Goal: Task Accomplishment & Management: Complete application form

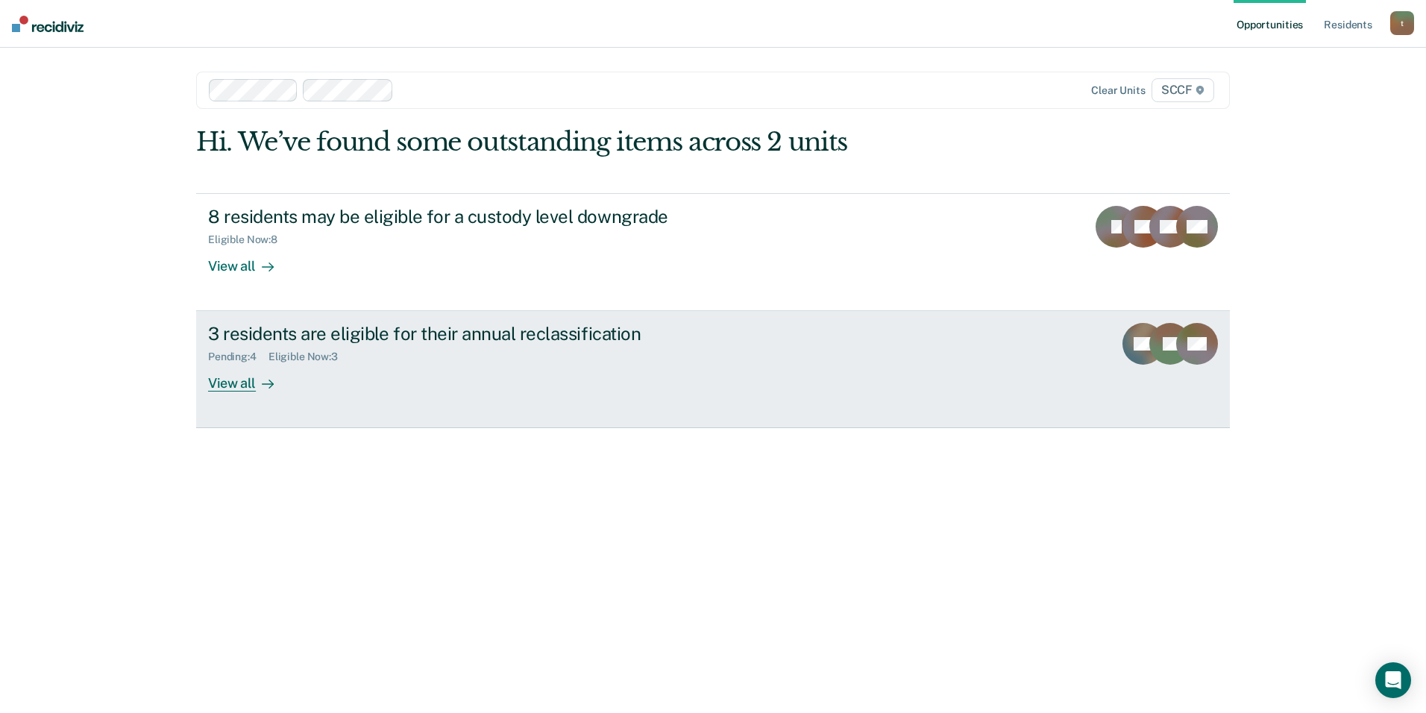
click at [586, 335] on div "3 residents are eligible for their annual reclassification" at bounding box center [470, 334] width 524 height 22
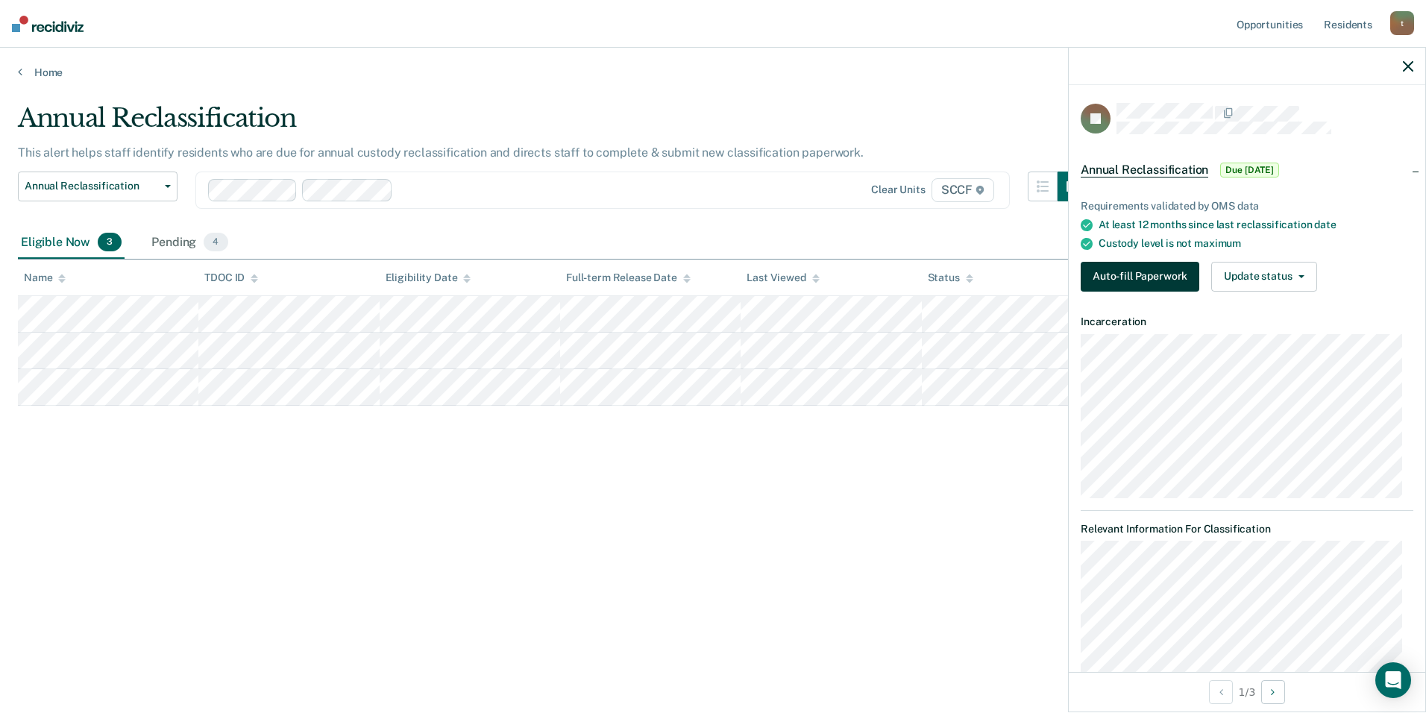
click at [1122, 272] on button "Auto-fill Paperwork" at bounding box center [1140, 277] width 119 height 30
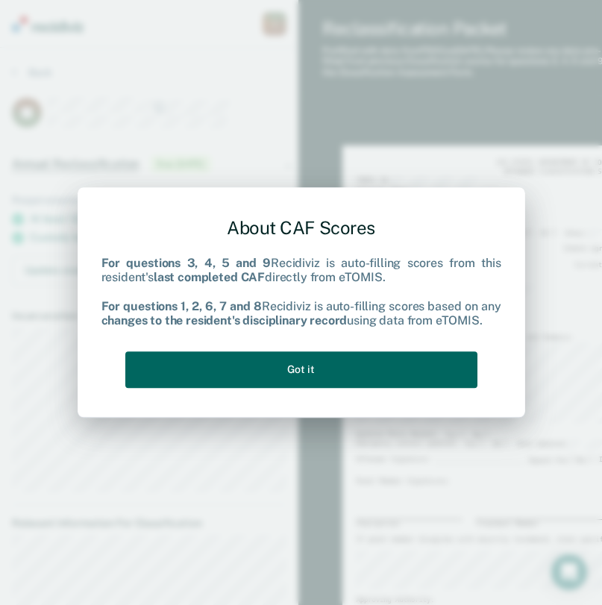
click at [342, 388] on div "About CAF Scores For questions 3, 4, 5 and 9 Recidiviz is auto-filling scores f…" at bounding box center [301, 299] width 400 height 189
click at [339, 377] on button "Got it" at bounding box center [301, 369] width 352 height 37
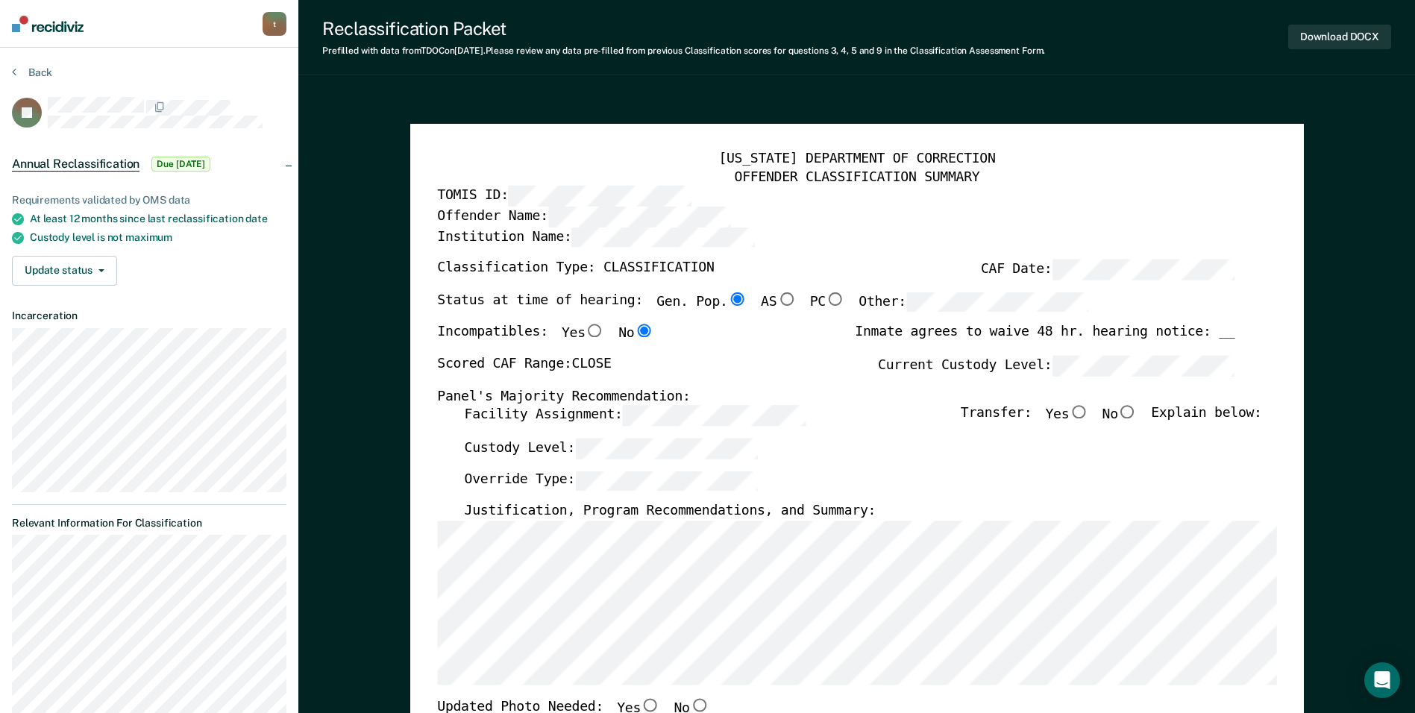
click at [1135, 412] on input "No" at bounding box center [1127, 412] width 19 height 13
type textarea "x"
radio input "true"
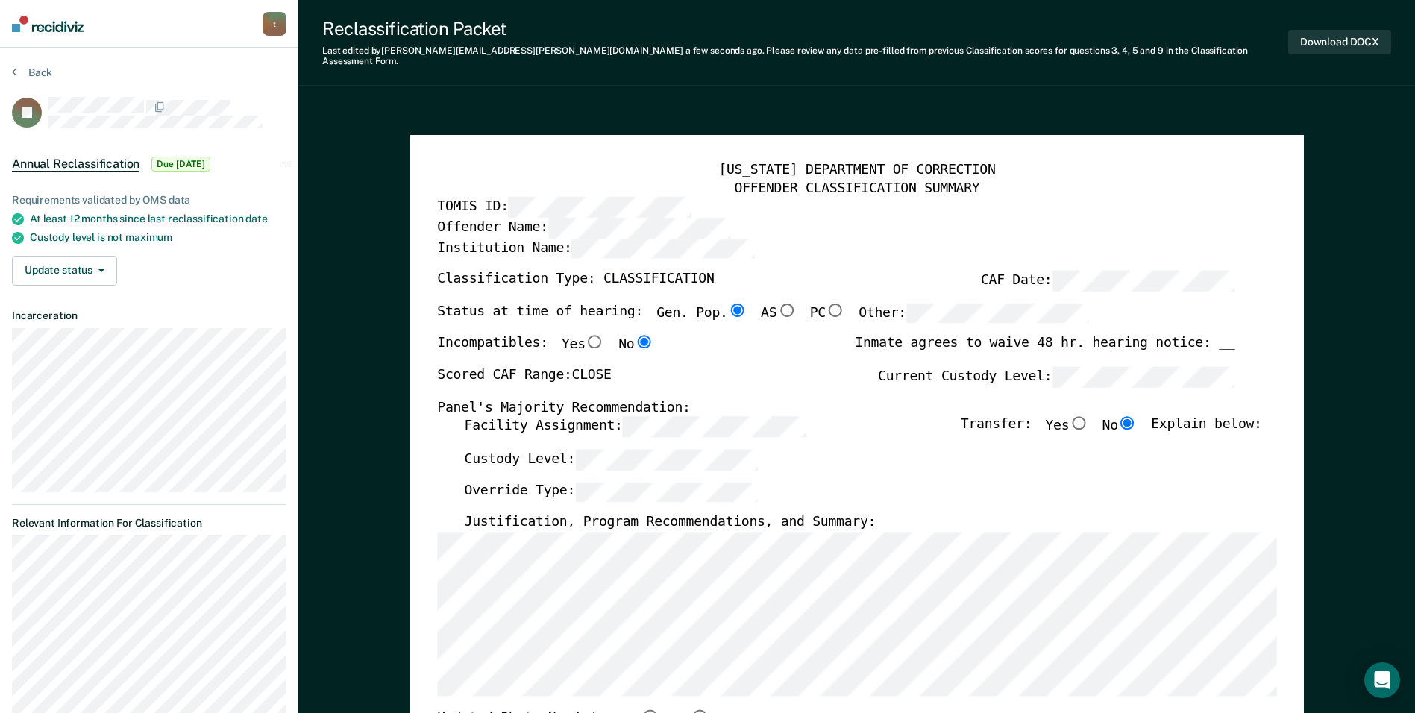
click at [865, 416] on div "Facility Assignment: Transfer: Yes No Explain below:" at bounding box center [862, 432] width 797 height 33
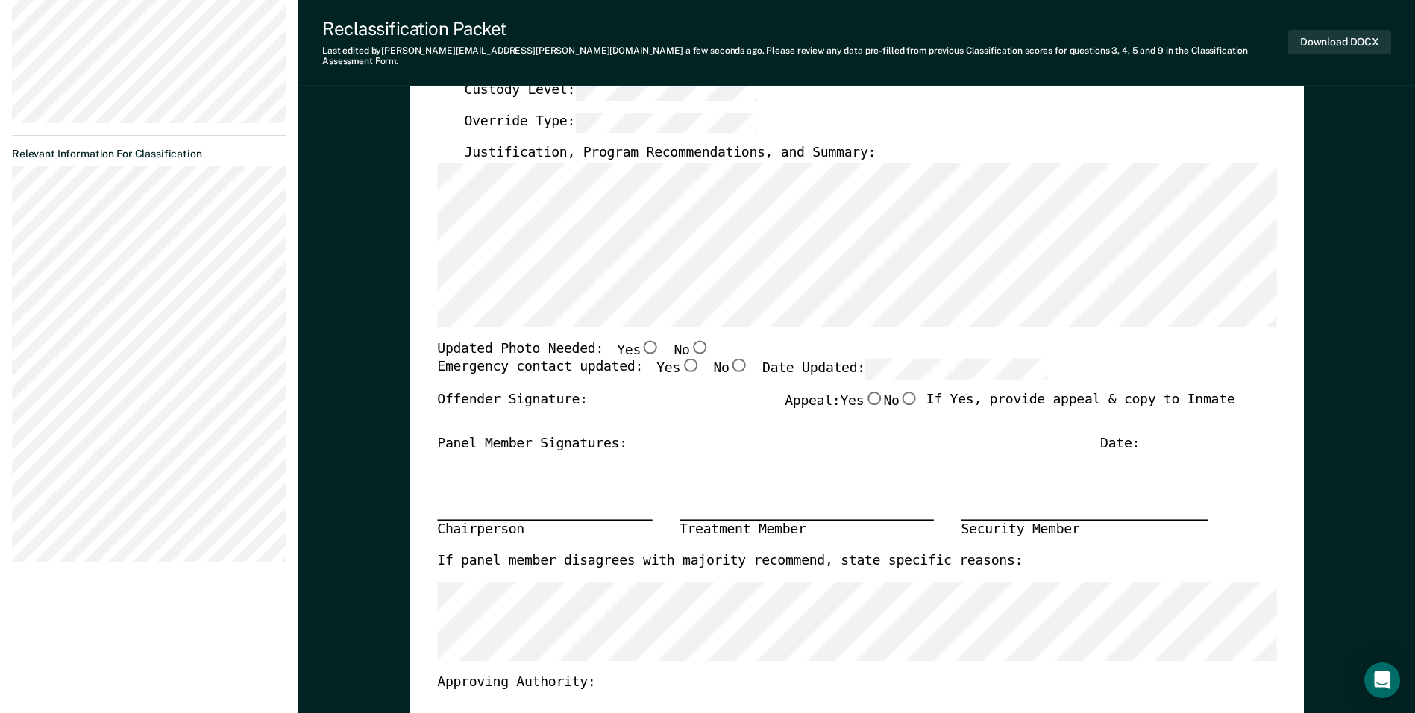
scroll to position [373, 0]
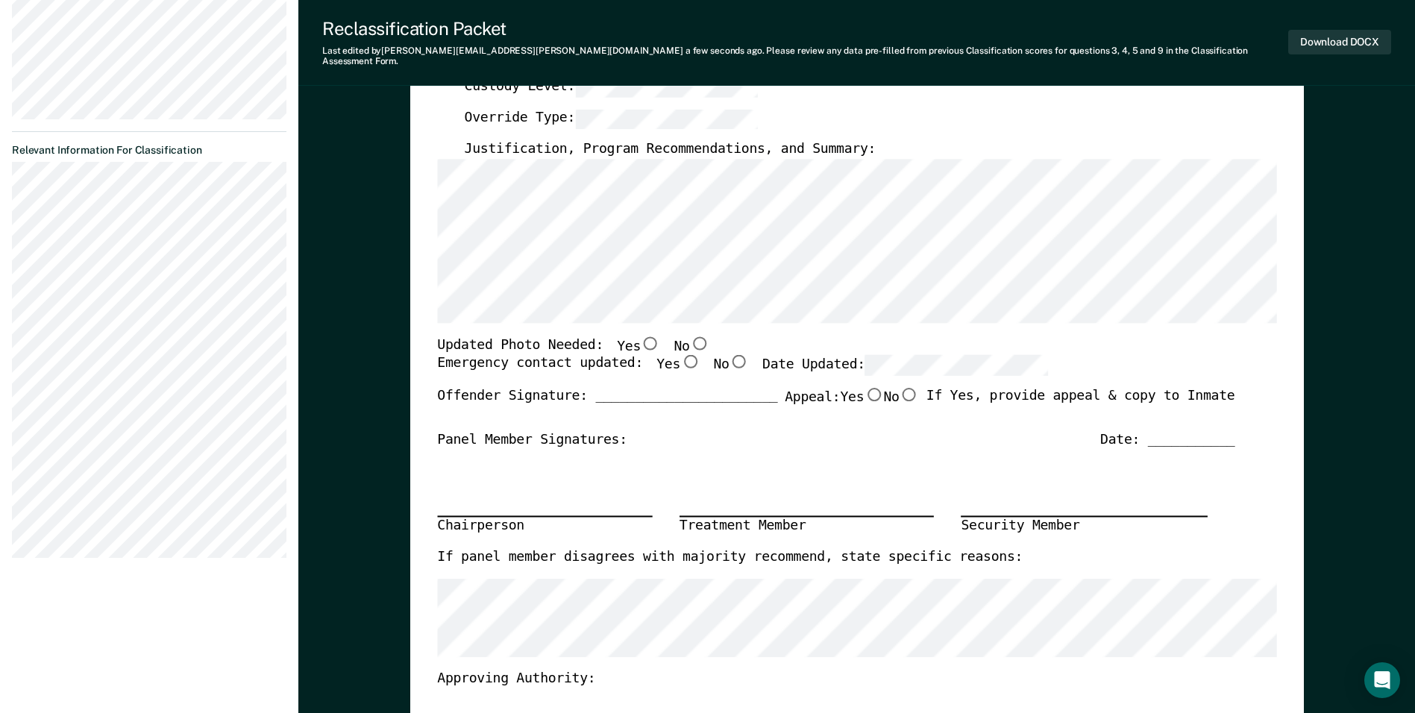
click at [689, 336] on input "No" at bounding box center [698, 342] width 19 height 13
type textarea "x"
radio input "true"
click at [680, 356] on input "Yes" at bounding box center [689, 361] width 19 height 13
type textarea "x"
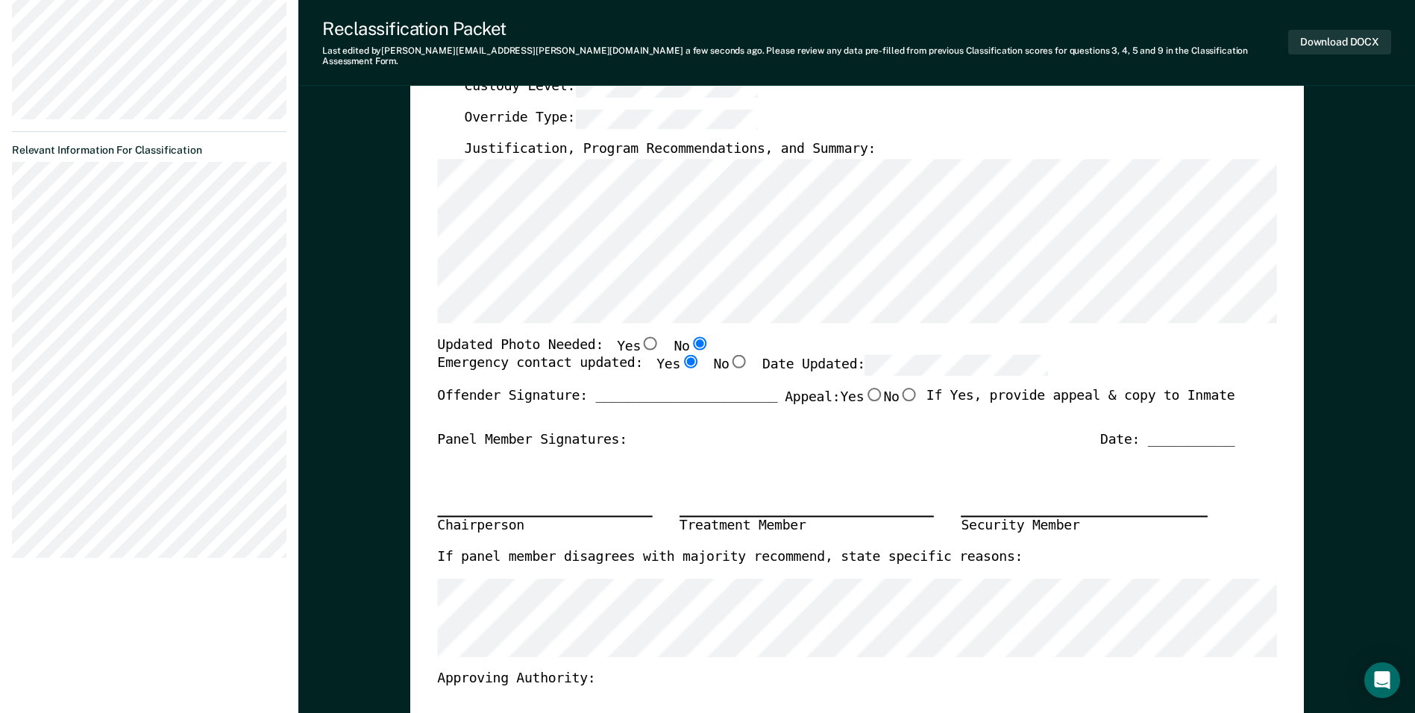
radio input "true"
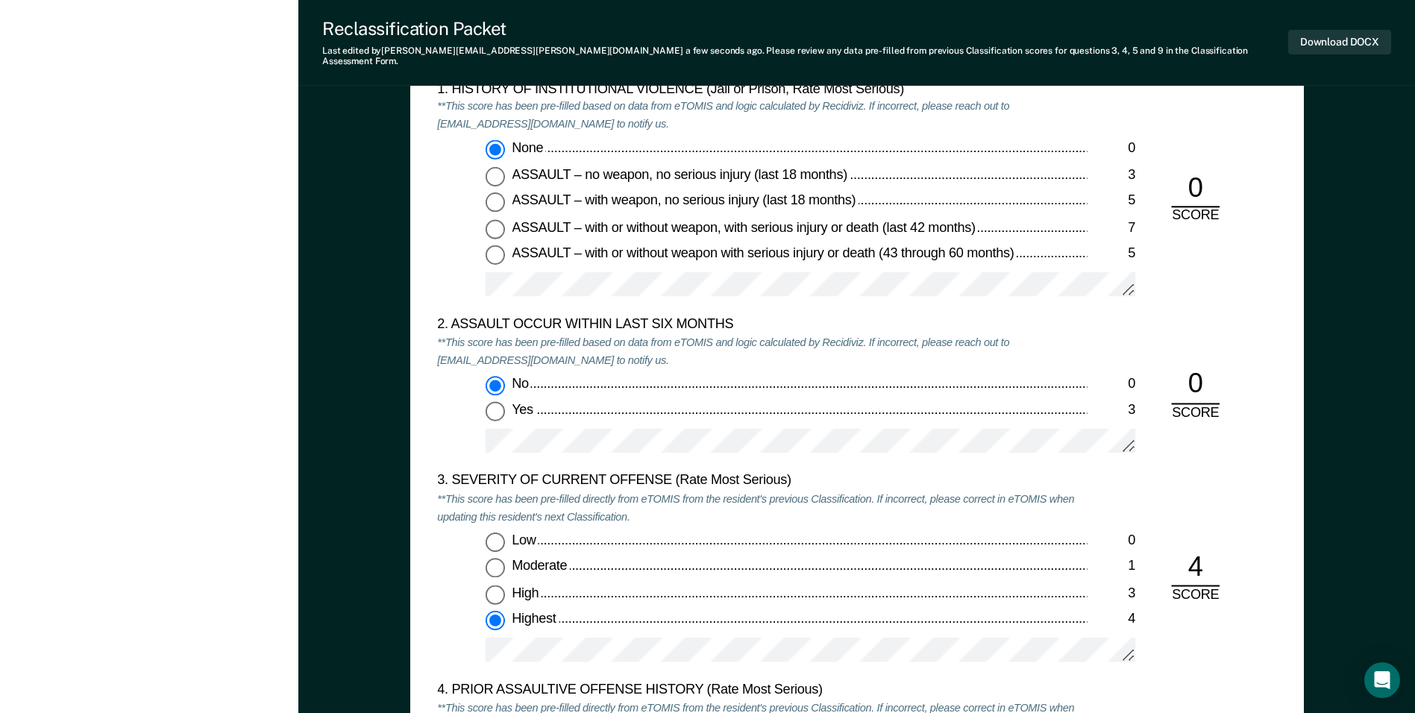
scroll to position [1491, 0]
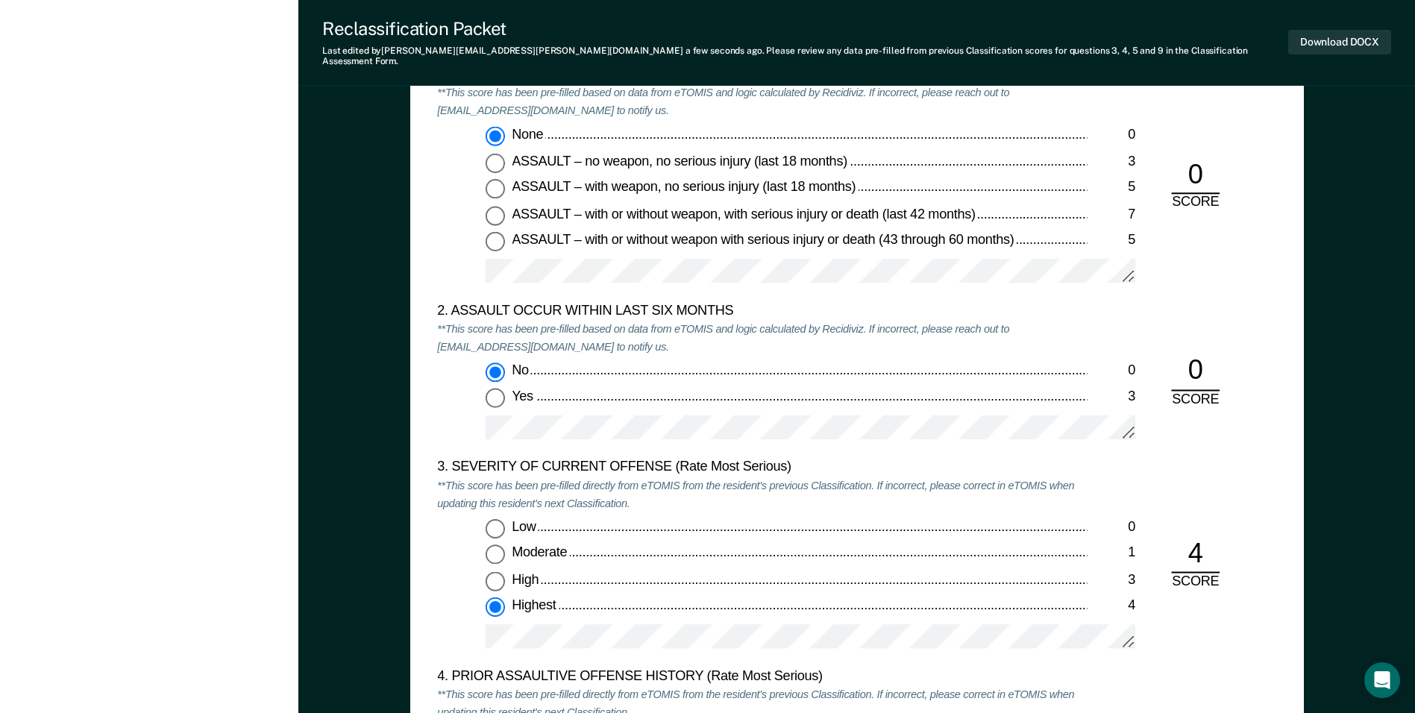
click at [820, 346] on div "2. ASSAULT OCCUR WITHIN LAST SIX MONTHS **This score has been pre-filled based …" at bounding box center [762, 381] width 650 height 157
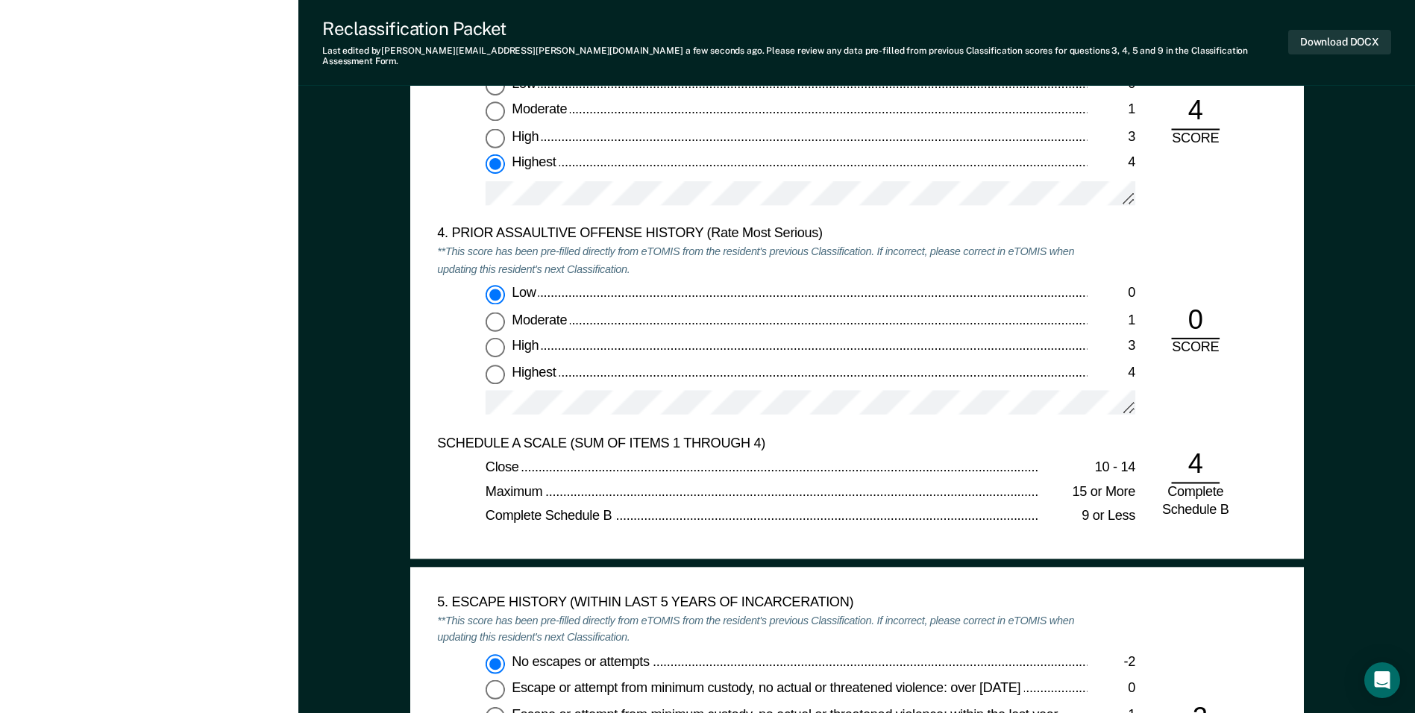
scroll to position [1939, 0]
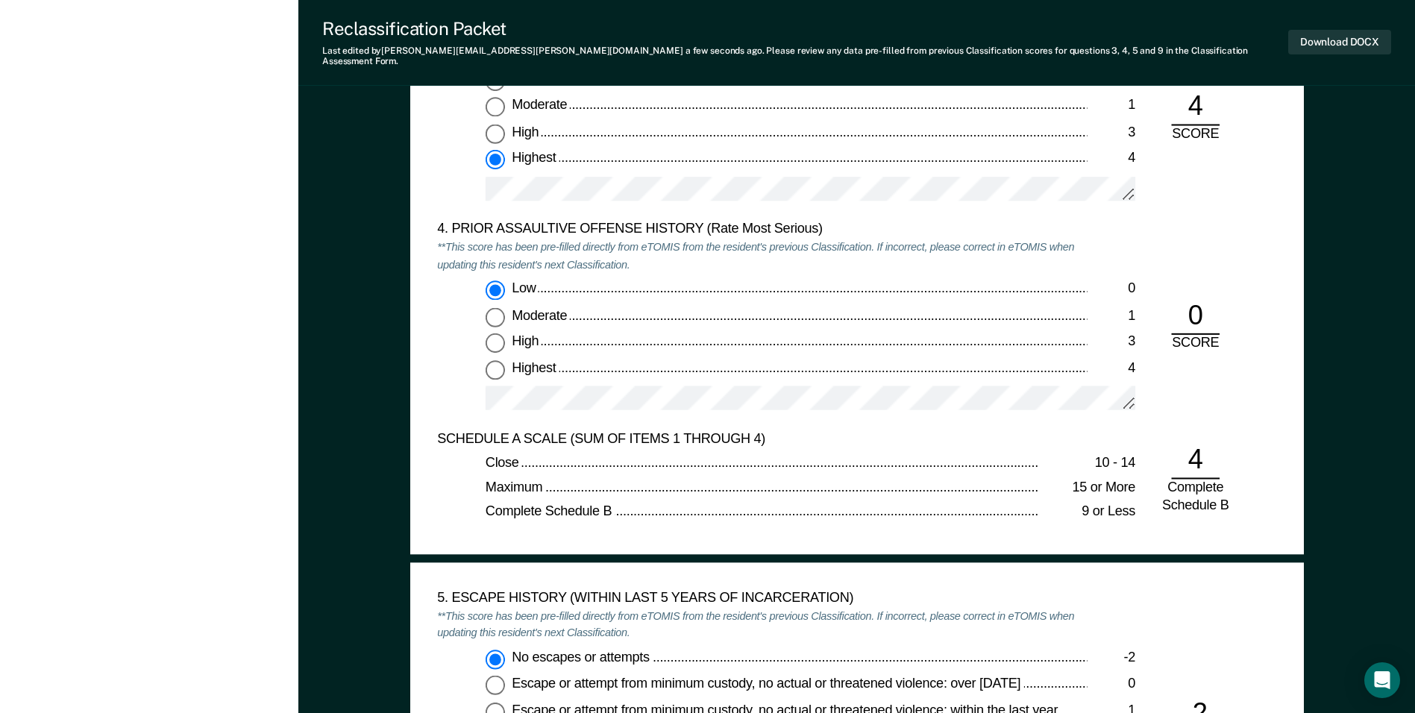
click at [786, 430] on div "SCHEDULE A SCALE (SUM OF ITEMS 1 THROUGH 4)" at bounding box center [762, 439] width 650 height 18
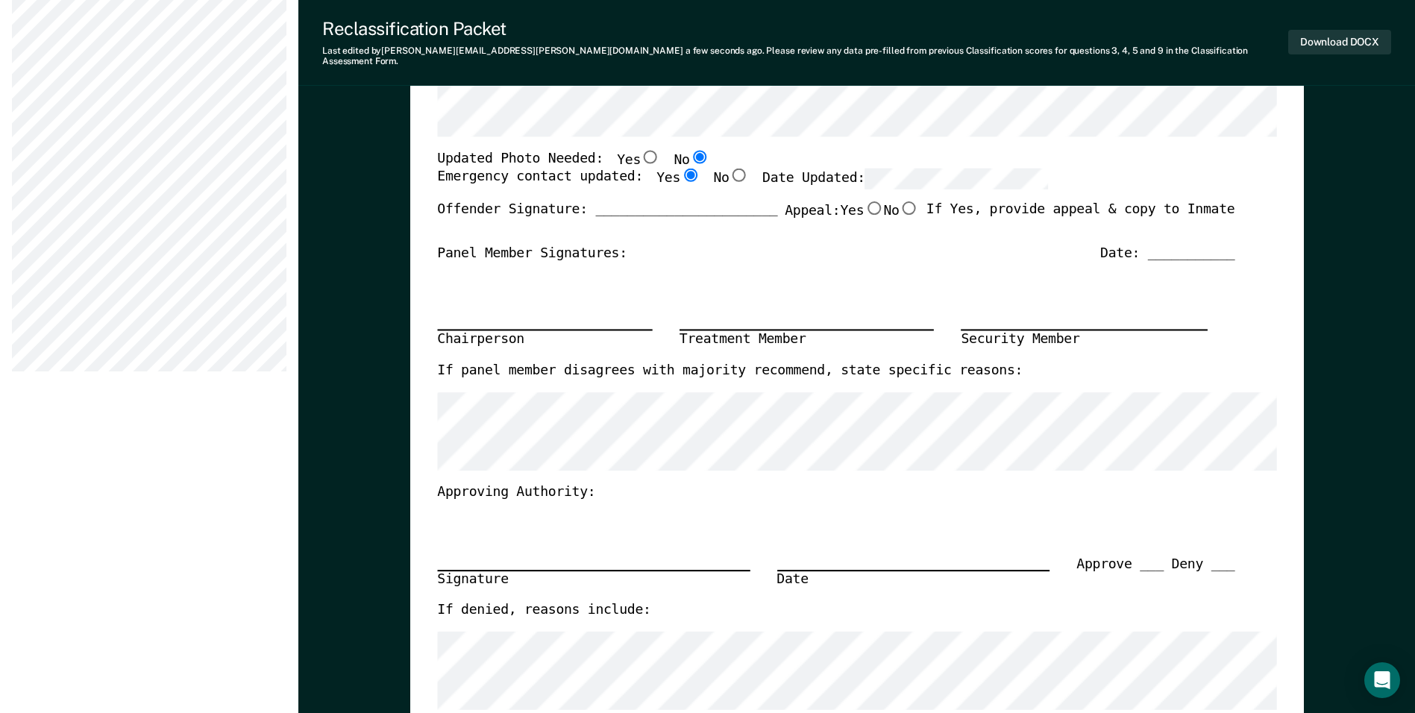
scroll to position [0, 0]
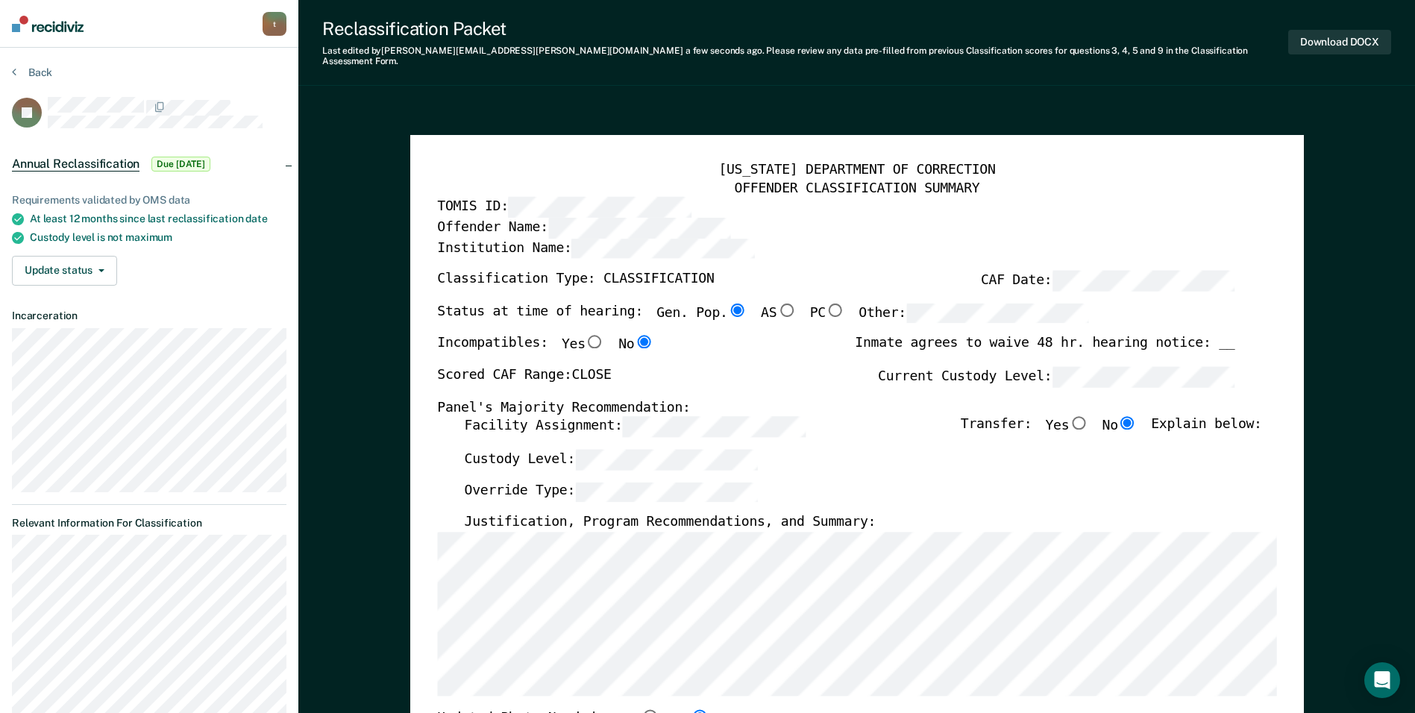
click at [855, 204] on div "TOMIS ID:" at bounding box center [835, 207] width 797 height 20
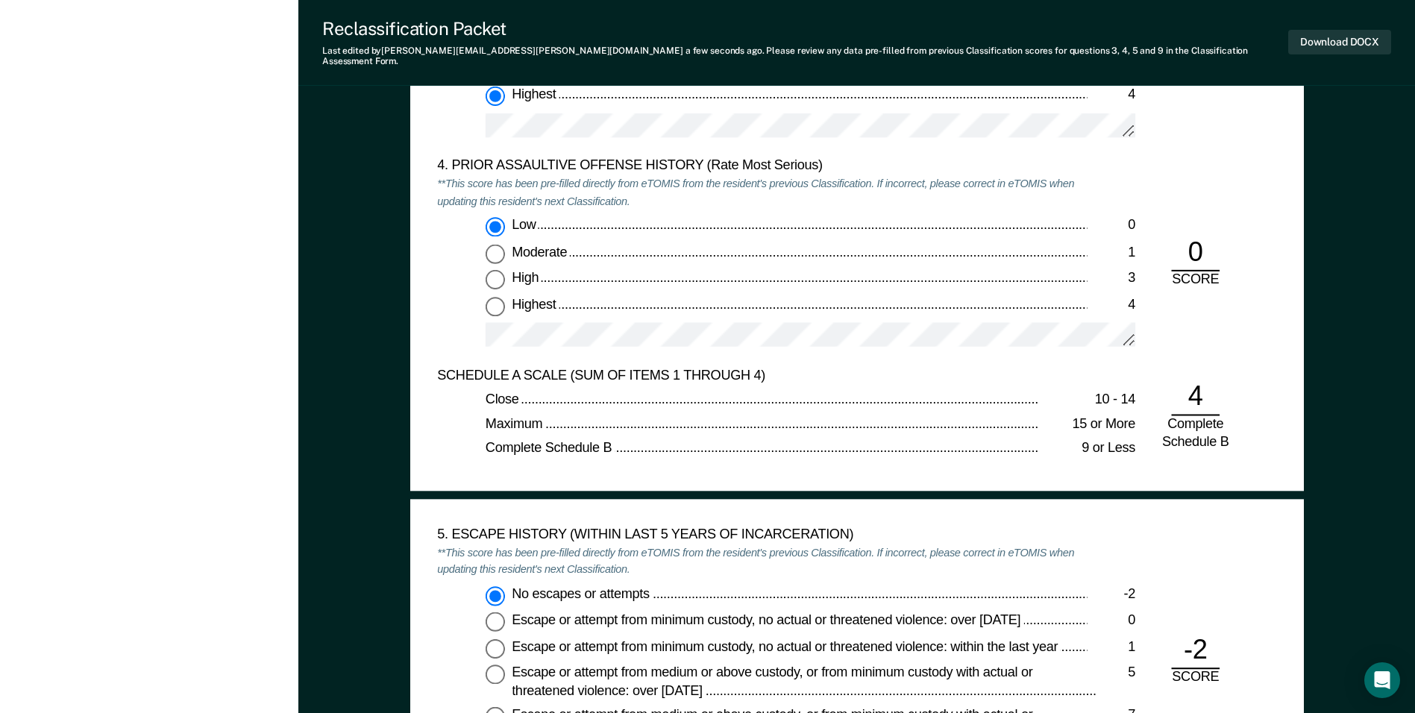
scroll to position [2014, 0]
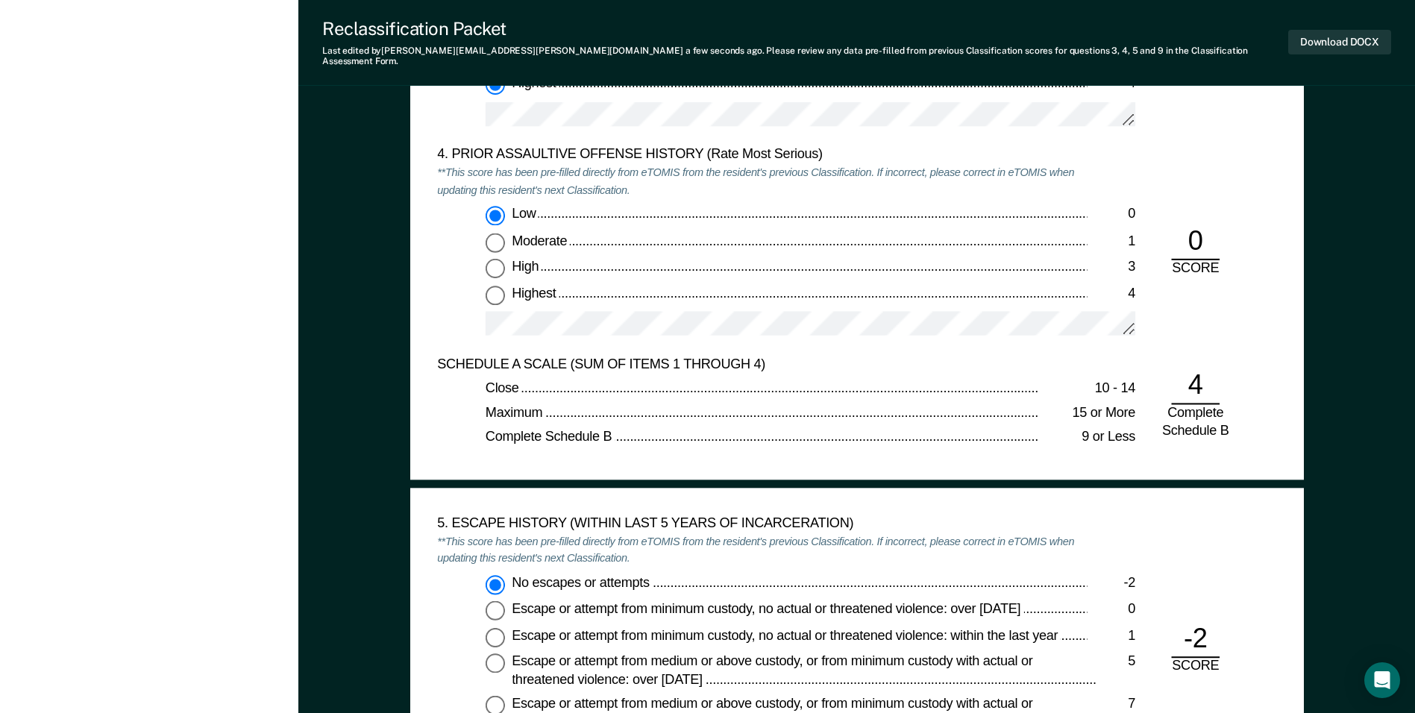
click at [918, 325] on div at bounding box center [810, 329] width 650 height 37
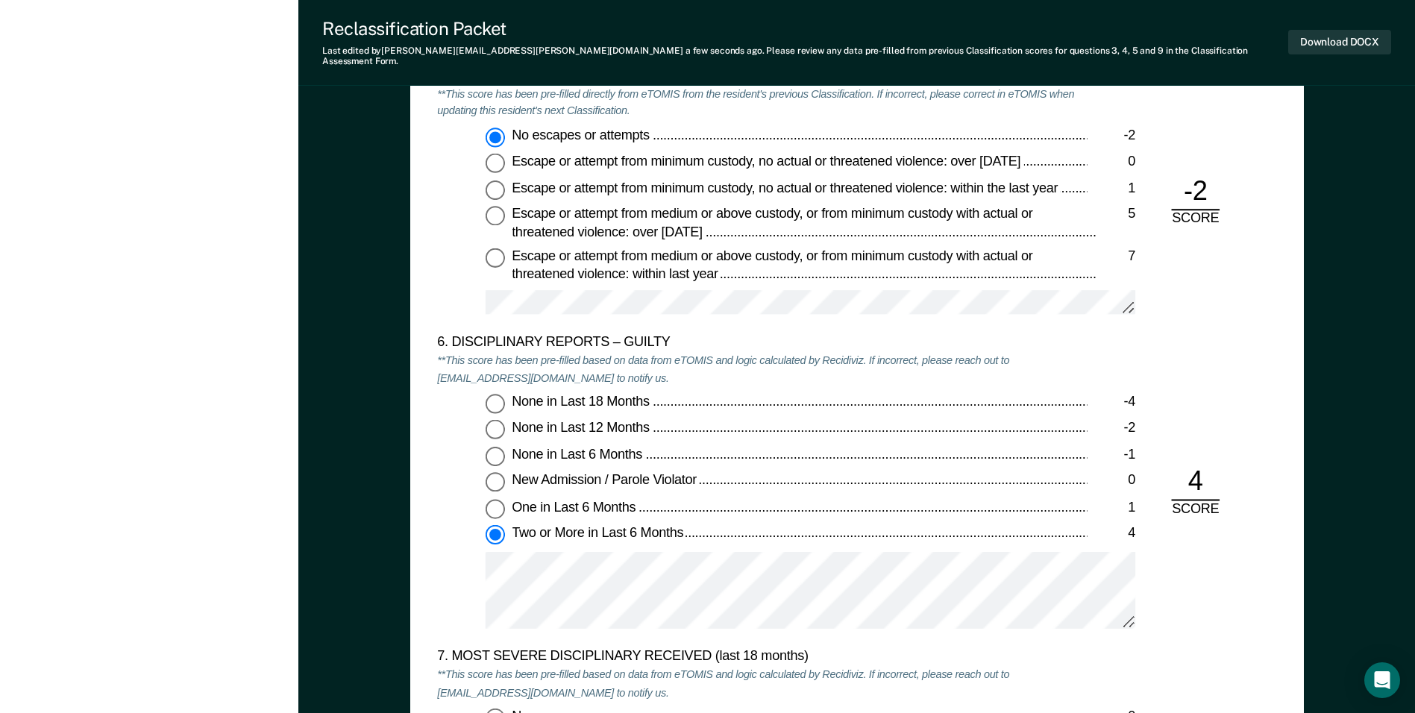
scroll to position [2685, 0]
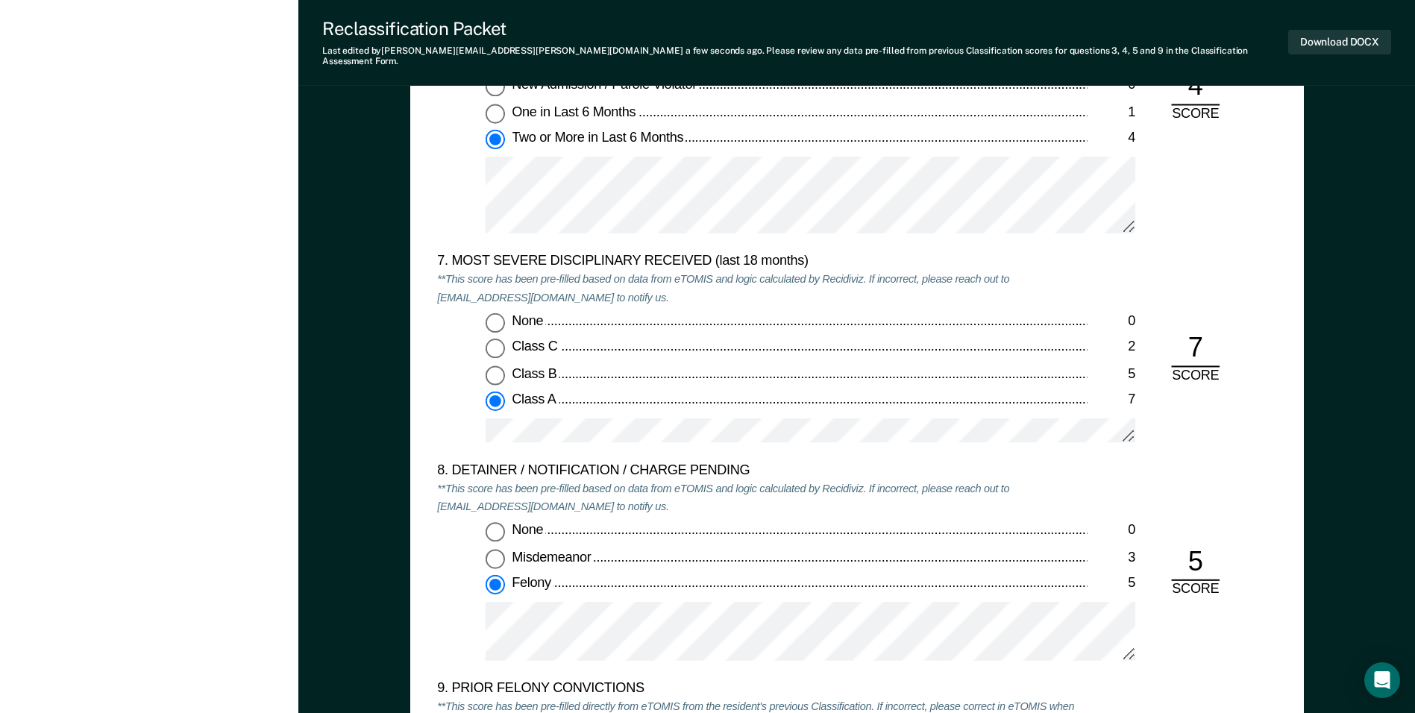
scroll to position [2908, 0]
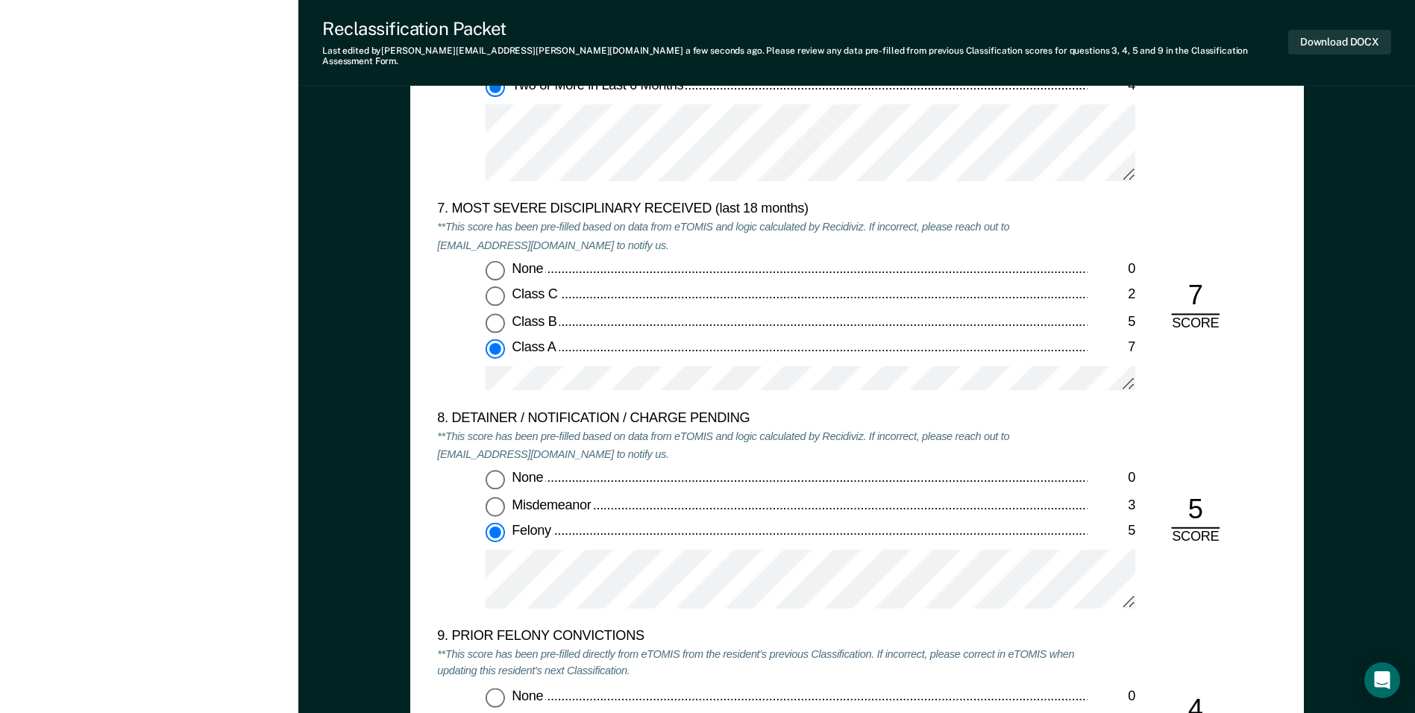
click at [1164, 585] on div "8. DETAINER / NOTIFICATION / CHARGE PENDING **This score has been pre-filled ba…" at bounding box center [856, 519] width 839 height 218
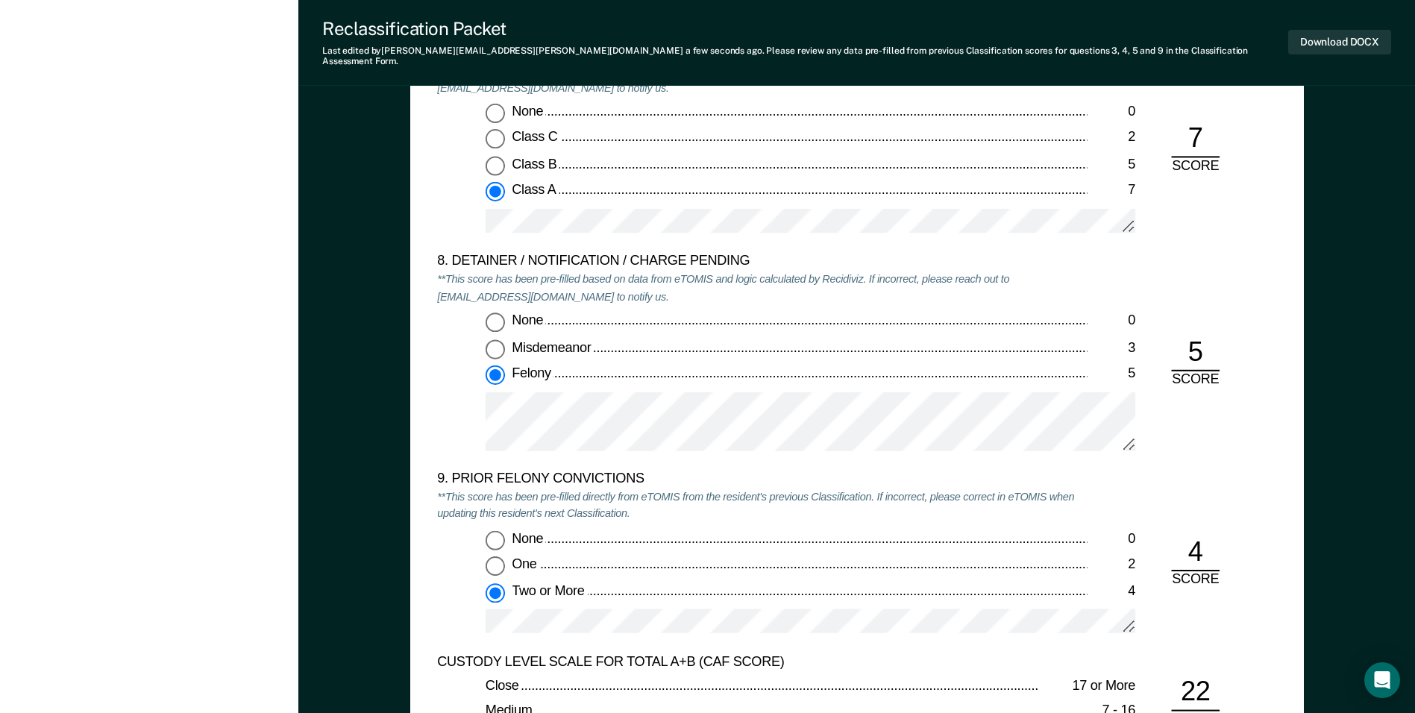
scroll to position [3132, 0]
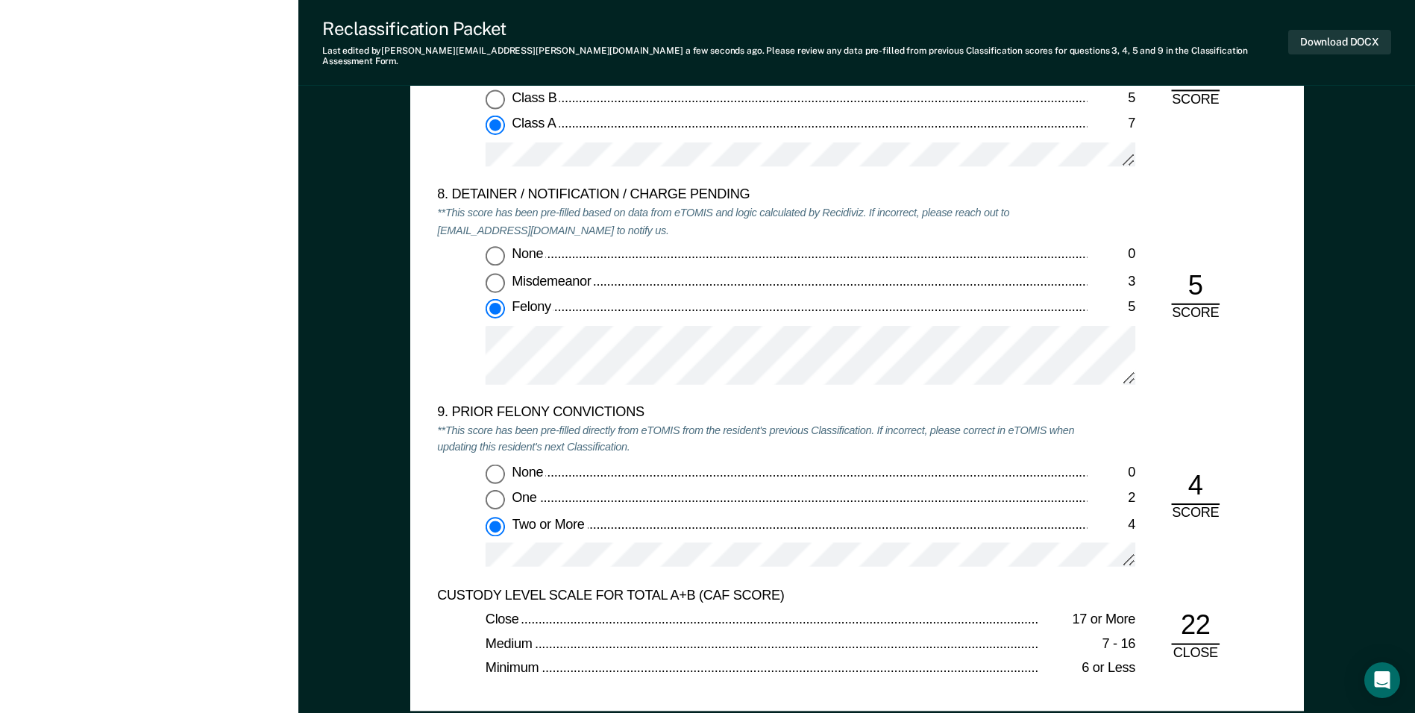
click at [720, 563] on div at bounding box center [810, 560] width 650 height 37
click at [822, 562] on div at bounding box center [810, 560] width 650 height 37
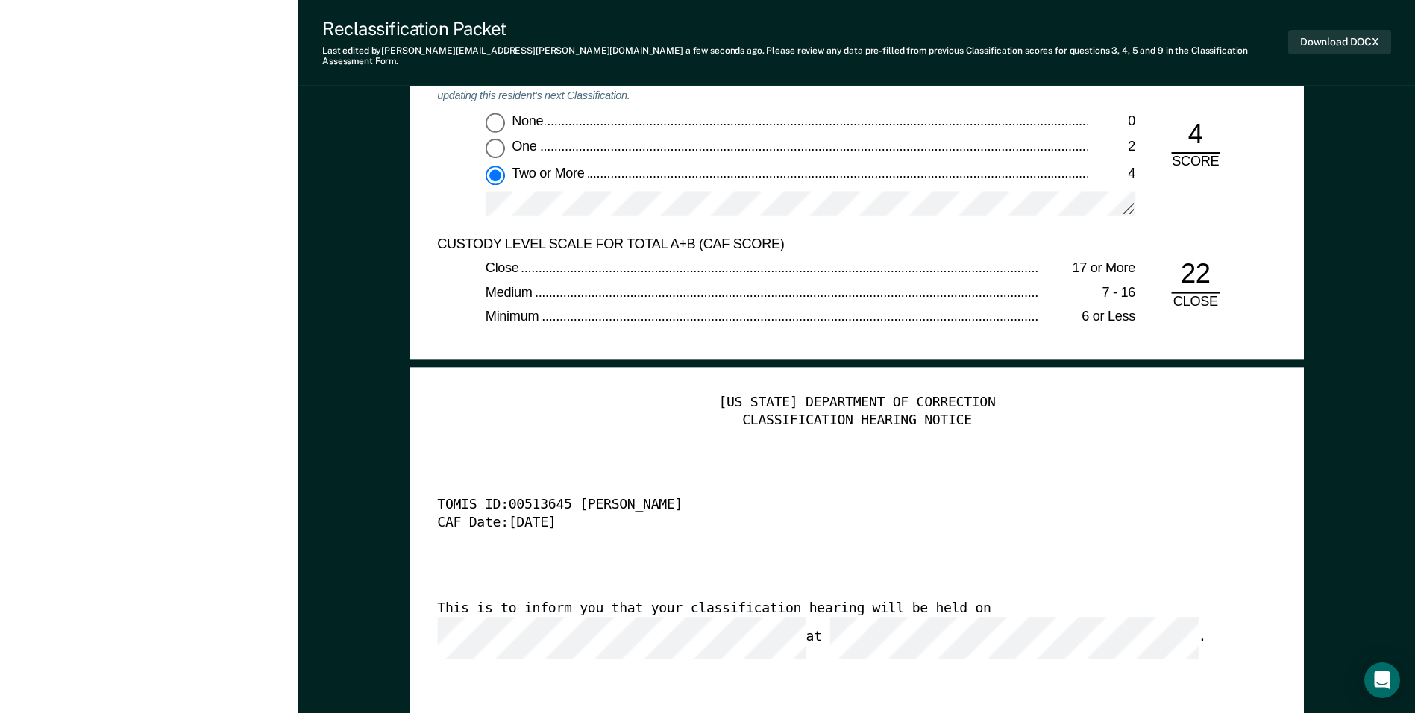
scroll to position [3457, 0]
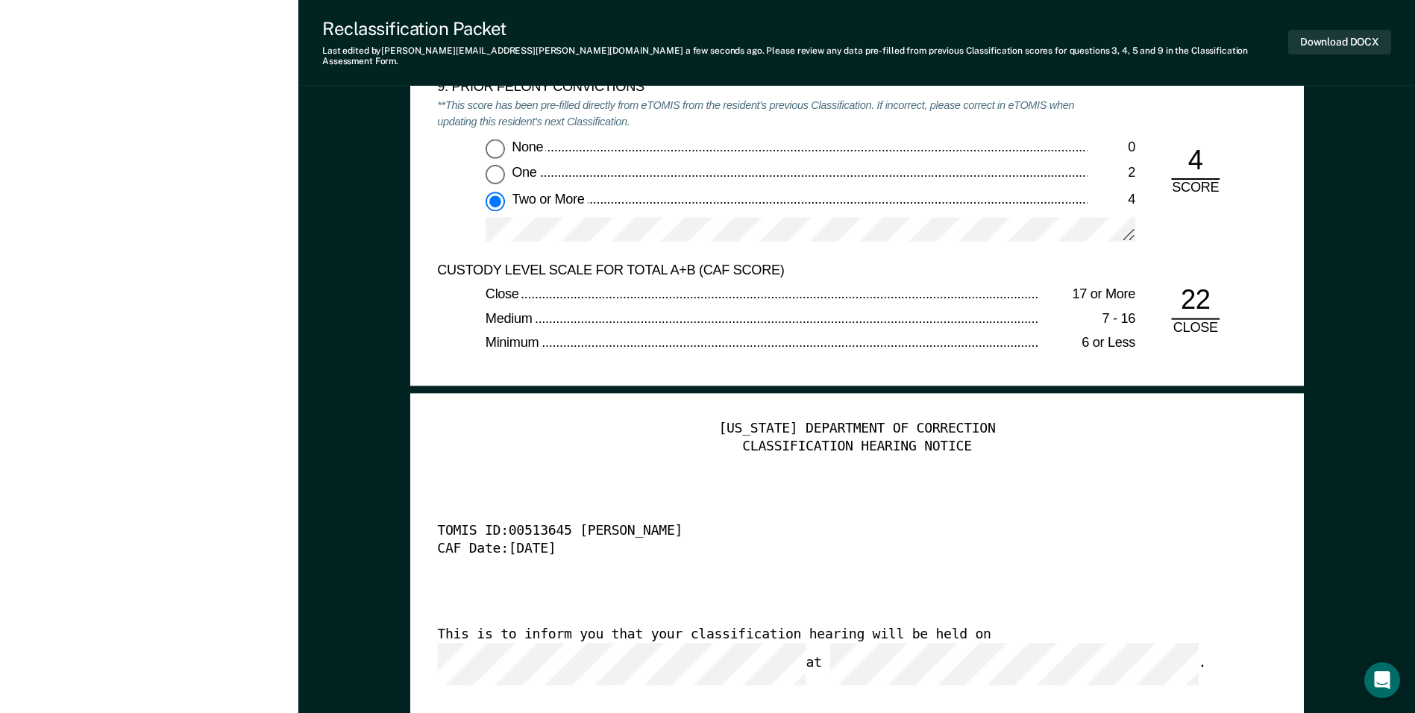
click at [737, 233] on div at bounding box center [810, 235] width 650 height 37
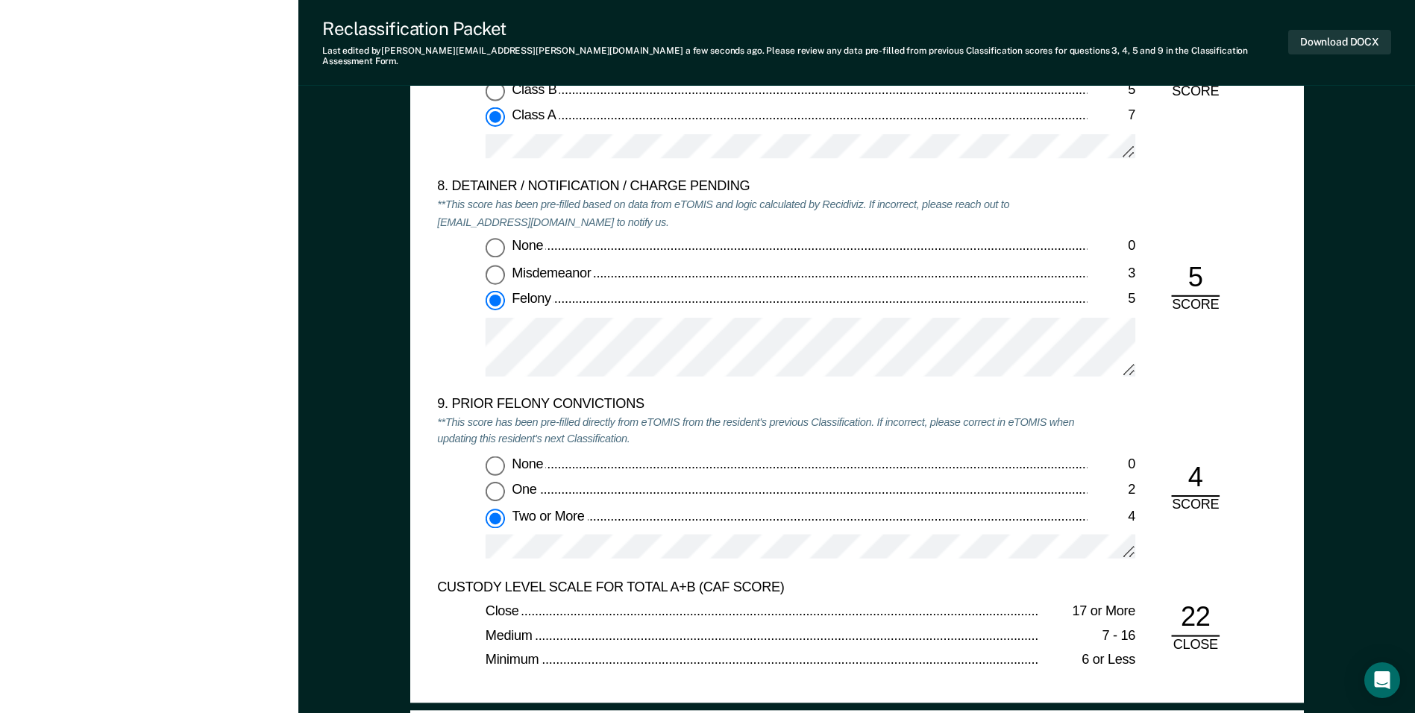
scroll to position [3066, 0]
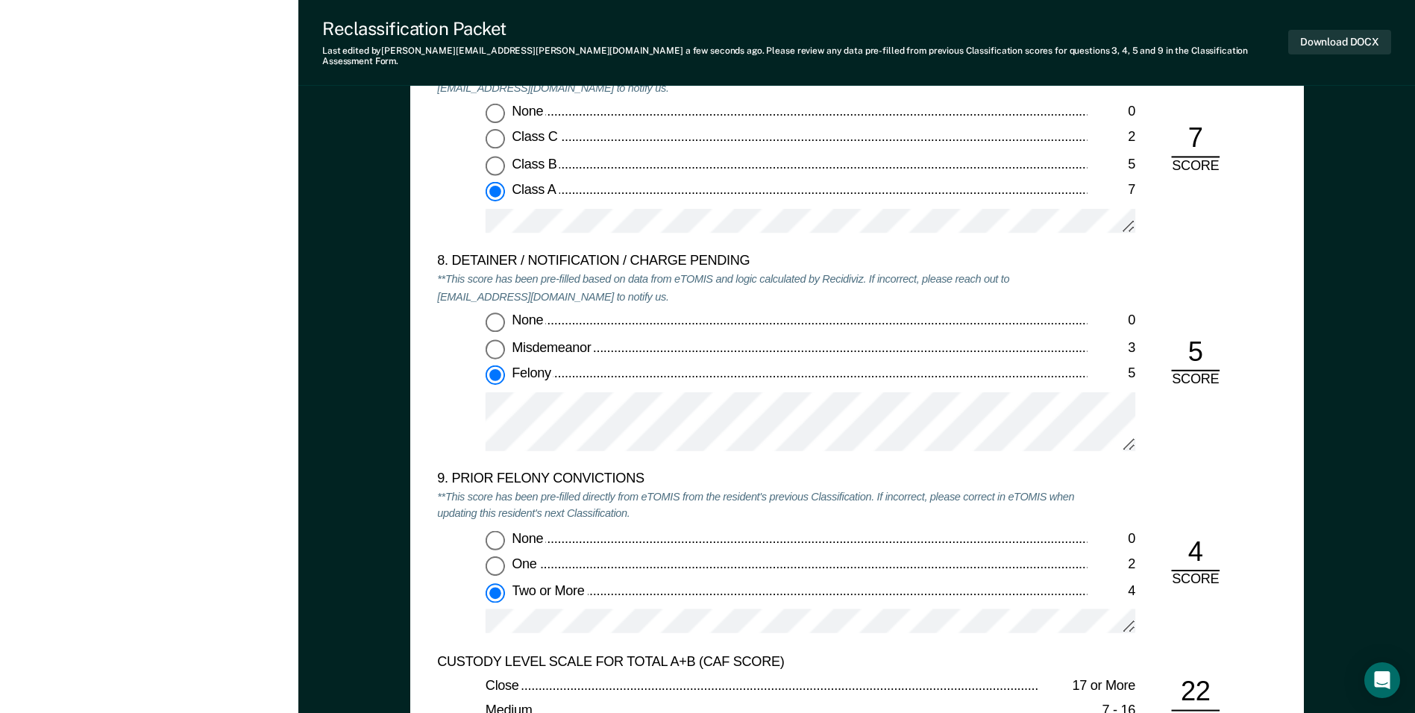
click at [838, 653] on div "CUSTODY LEVEL SCALE FOR TOTAL A+B (CAF SCORE)" at bounding box center [762, 662] width 650 height 18
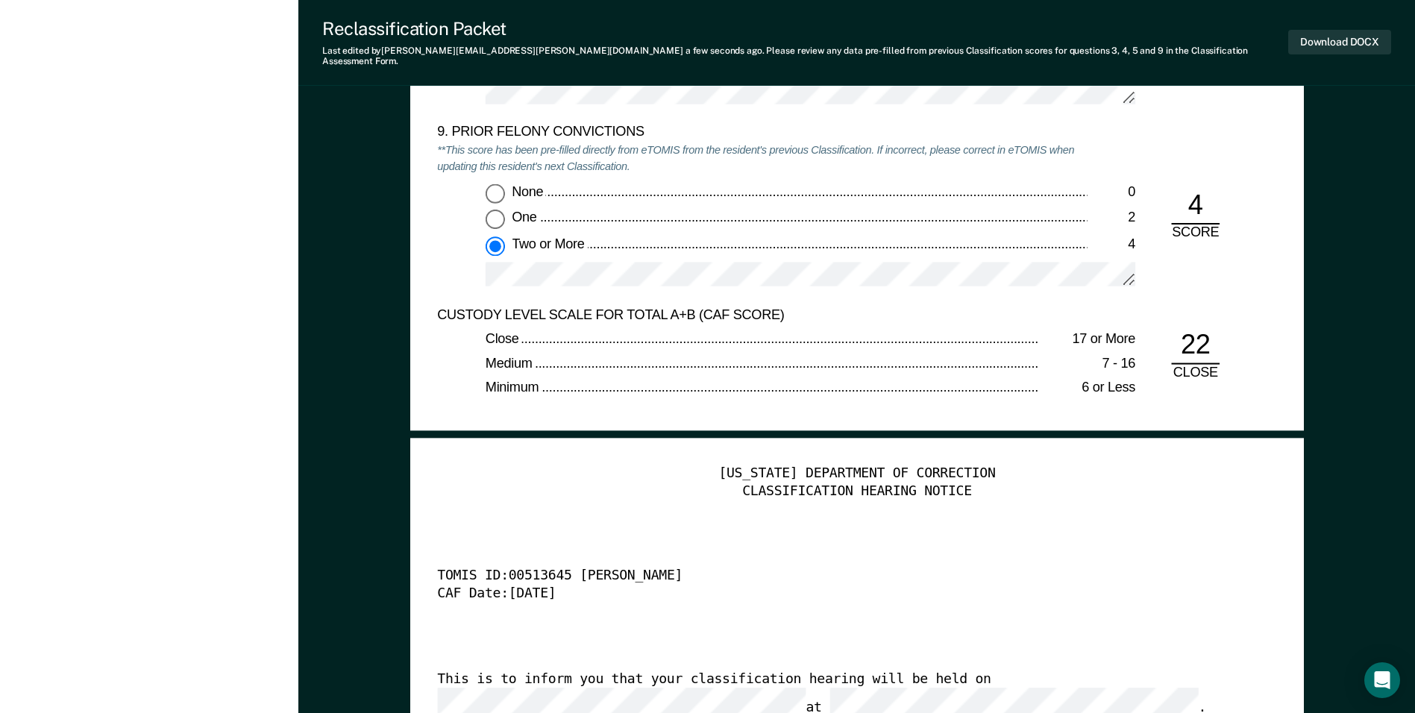
scroll to position [3290, 0]
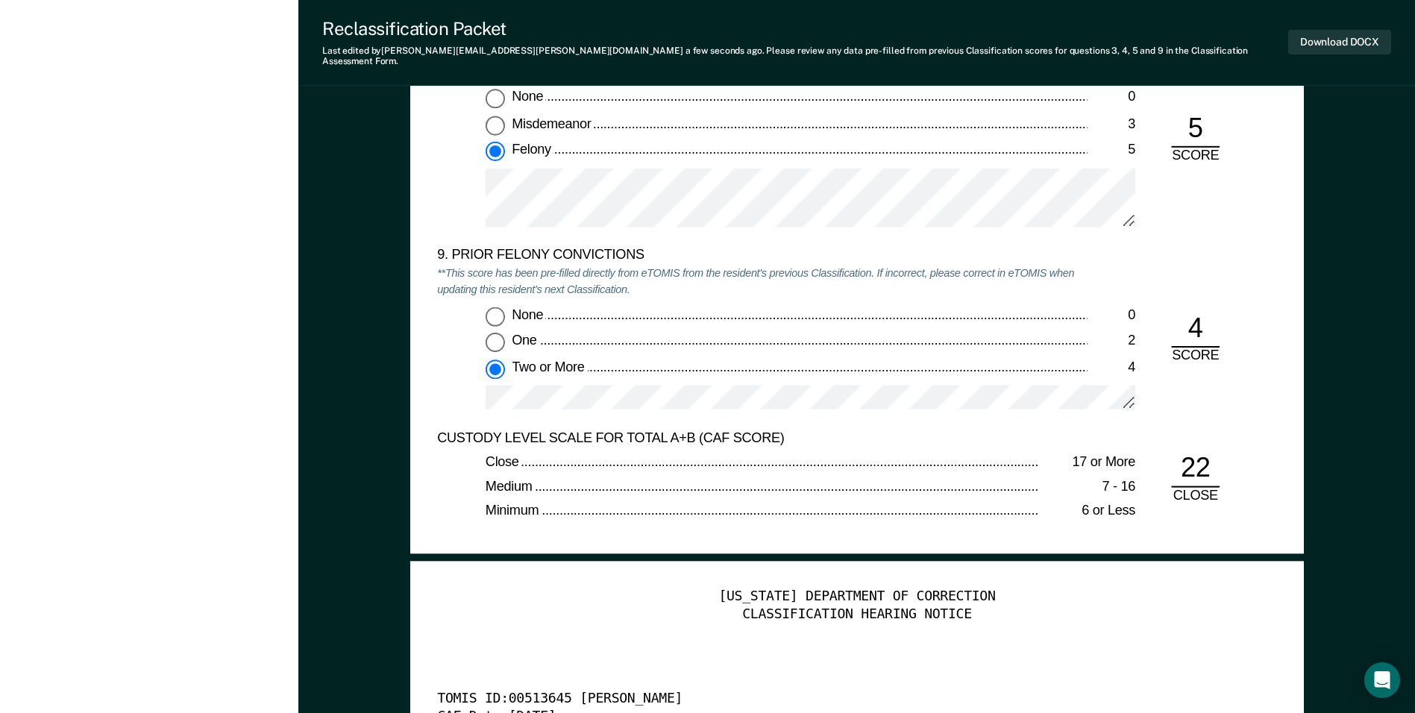
click at [532, 588] on div "[US_STATE] DEPARTMENT OF CORRECTION" at bounding box center [856, 597] width 839 height 18
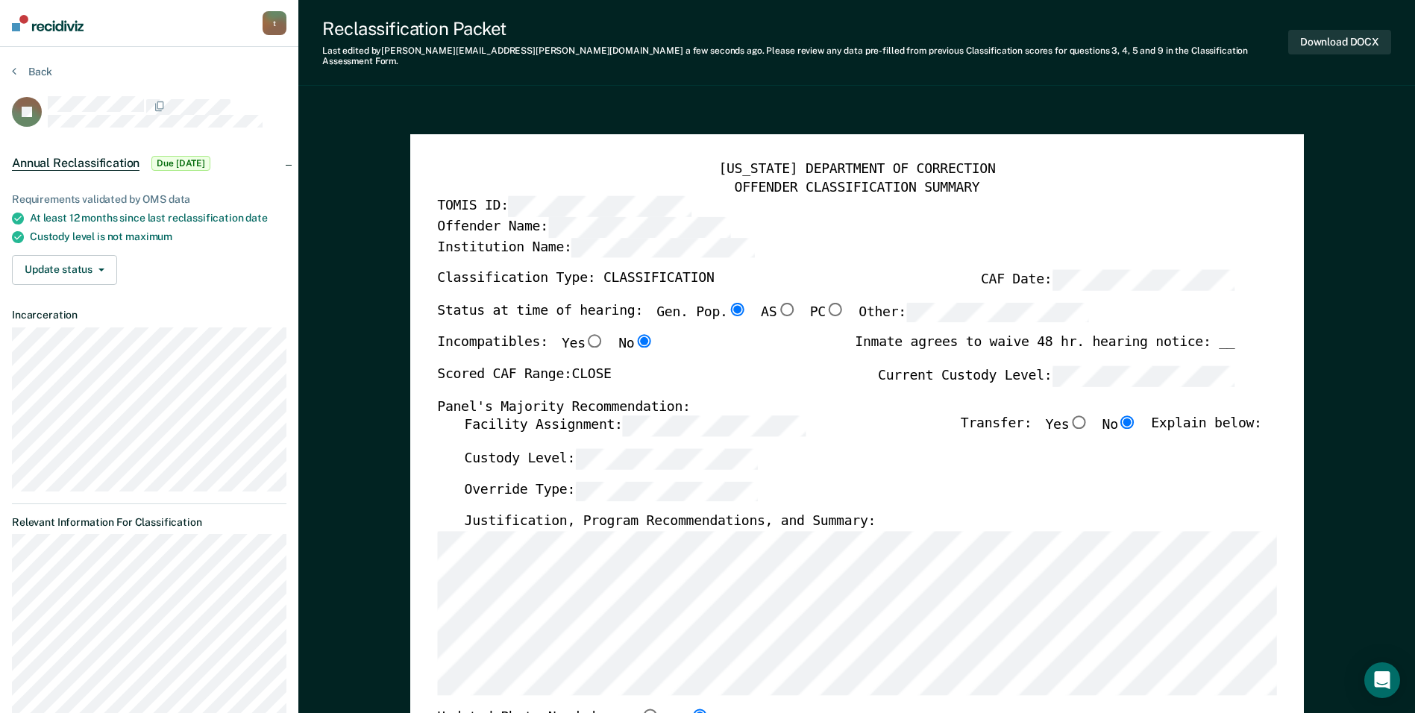
scroll to position [0, 0]
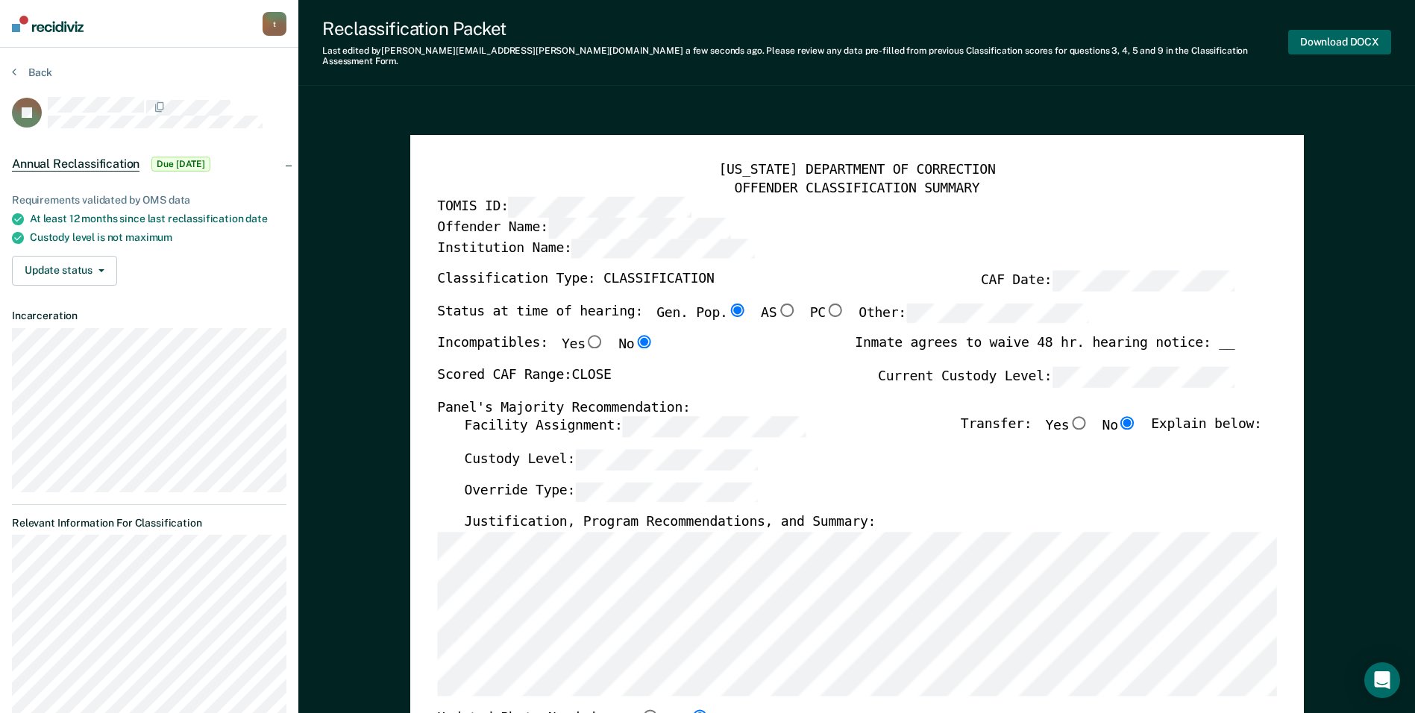
click at [1318, 37] on button "Download DOCX" at bounding box center [1339, 42] width 103 height 25
type textarea "x"
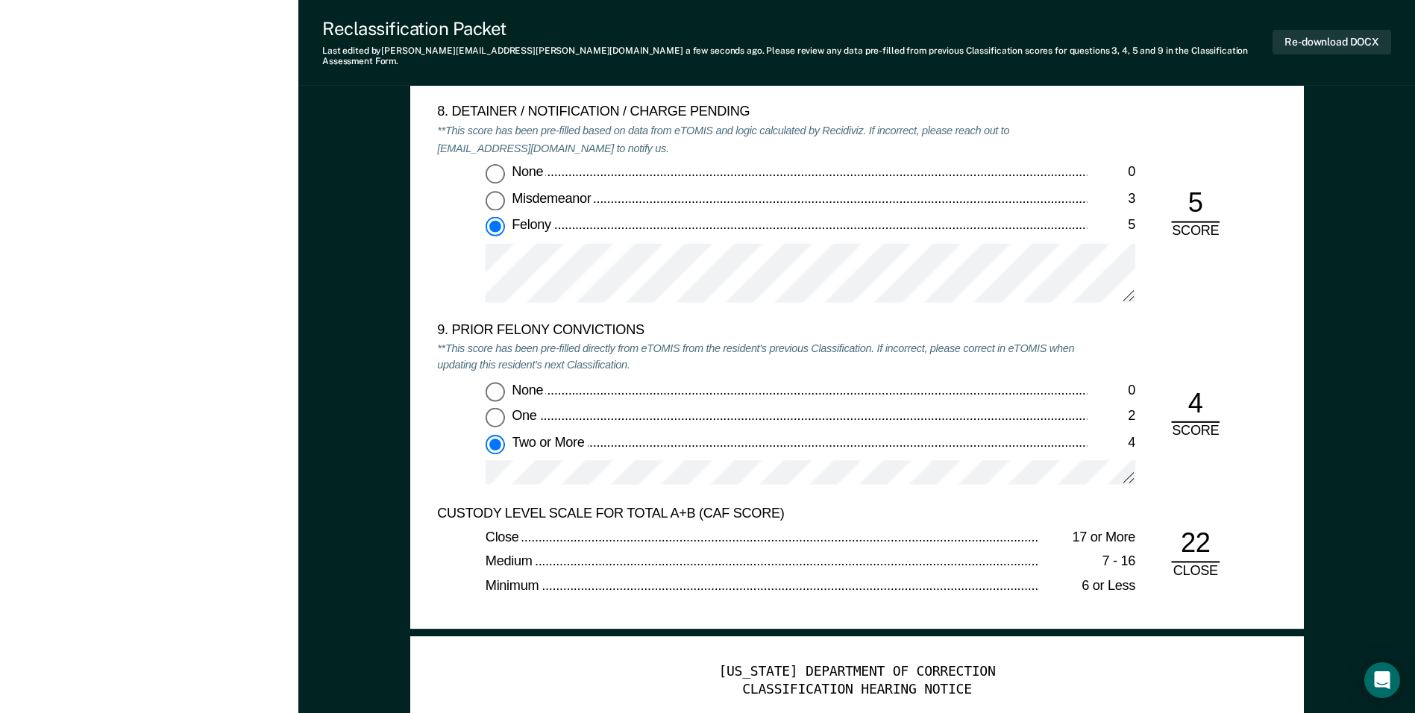
scroll to position [3207, 0]
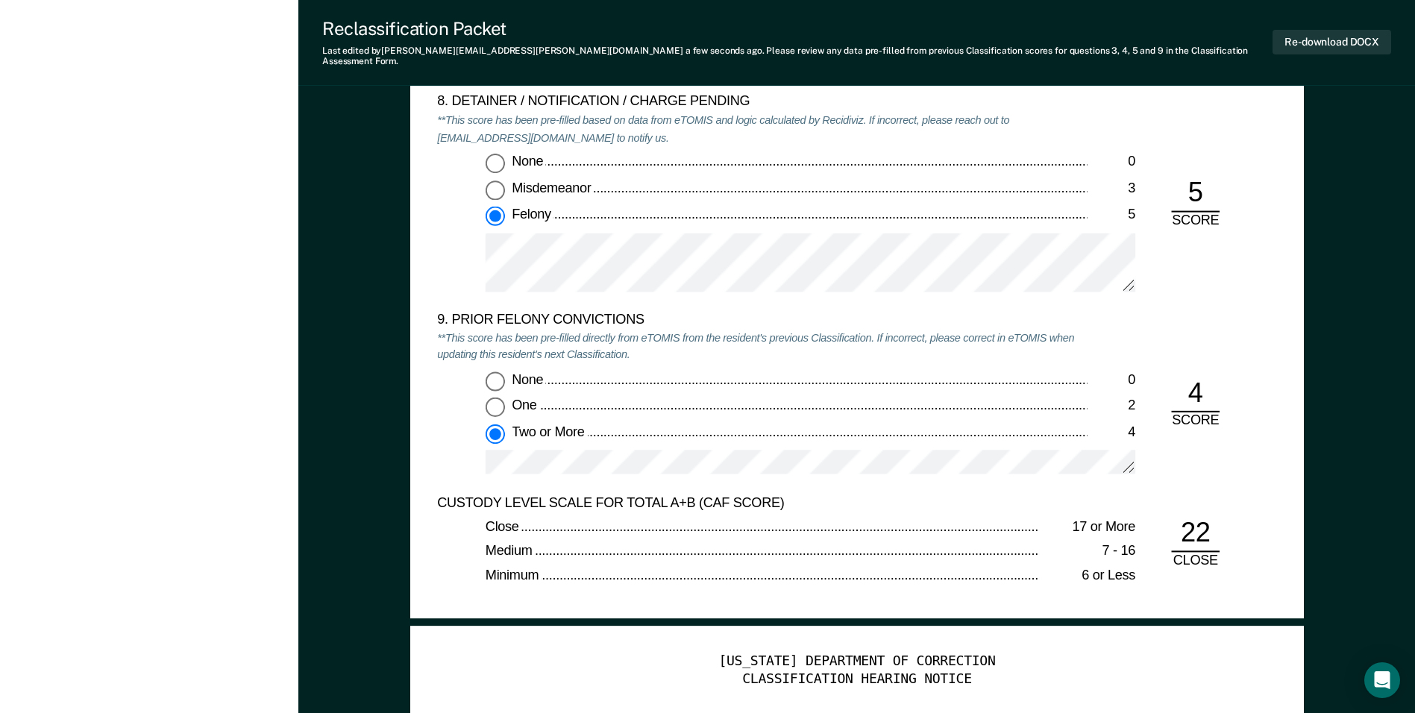
drag, startPoint x: 1335, startPoint y: 0, endPoint x: 868, endPoint y: 195, distance: 505.8
click at [868, 195] on div "None 0 Misdemeanor 3 Felony 5" at bounding box center [762, 229] width 650 height 151
